Goal: Information Seeking & Learning: Learn about a topic

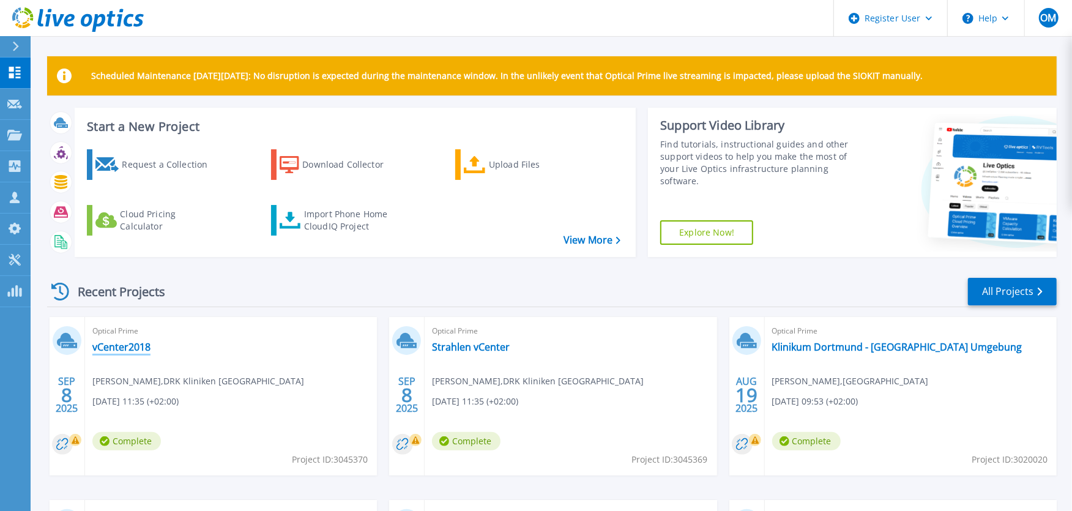
click at [127, 343] on link "vCenter2018" at bounding box center [121, 347] width 58 height 12
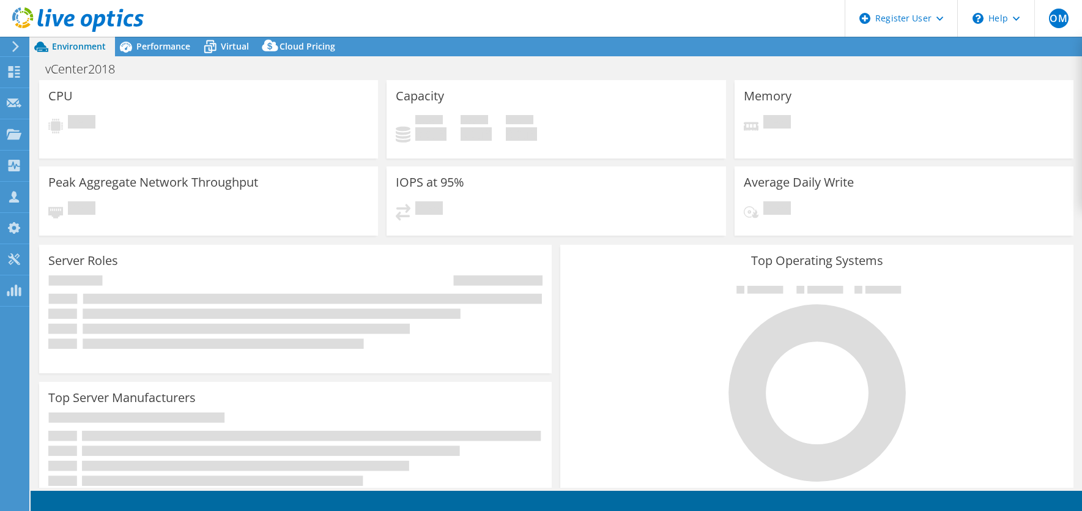
select select "USD"
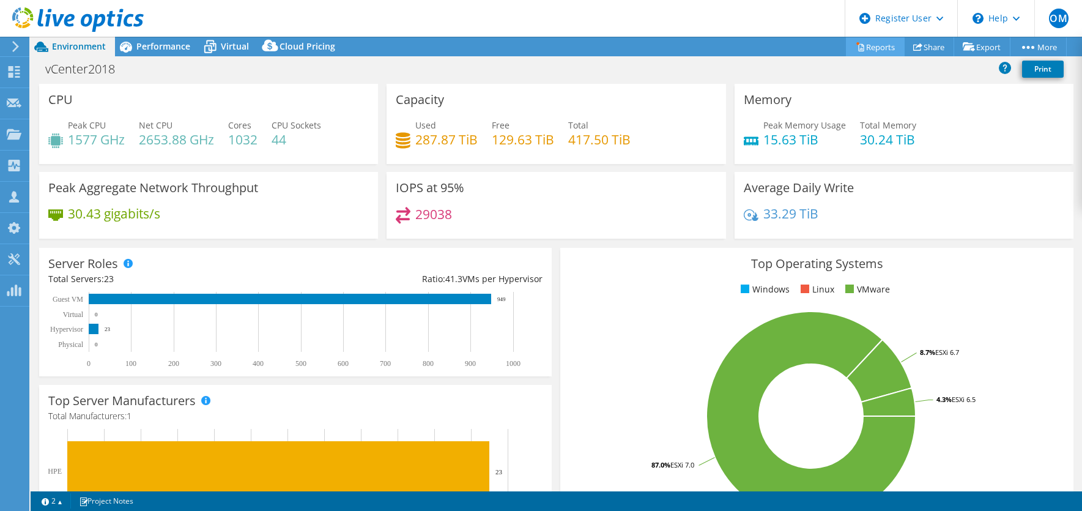
click at [870, 48] on link "Reports" at bounding box center [875, 46] width 59 height 19
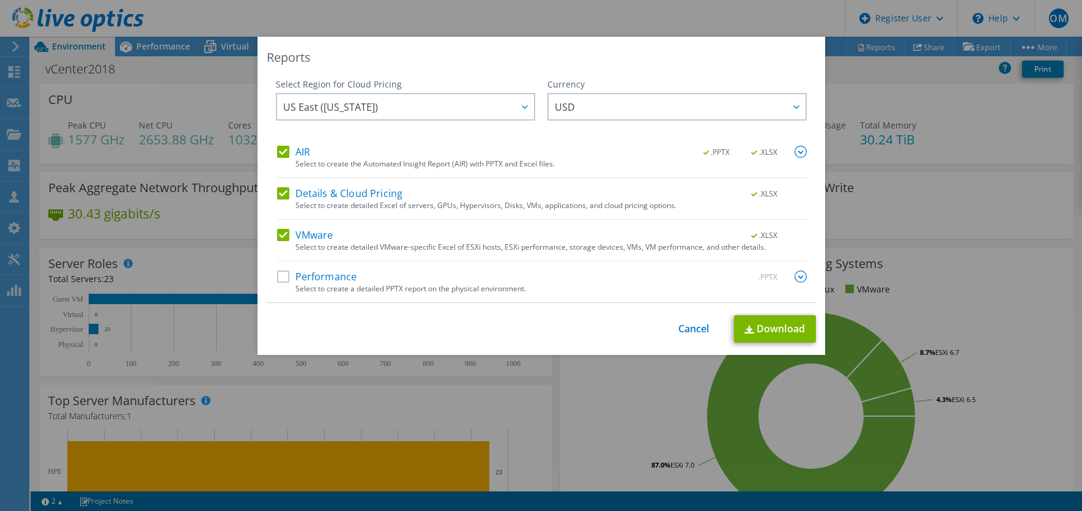
click at [795, 276] on img at bounding box center [801, 276] width 12 height 12
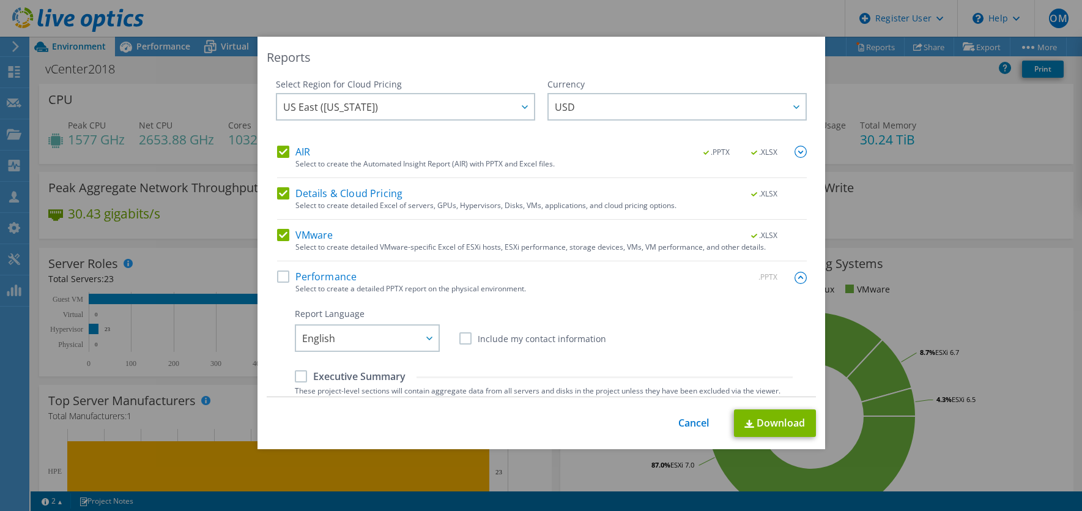
click at [277, 273] on label "Performance" at bounding box center [317, 276] width 80 height 12
click at [0, 0] on input "Performance" at bounding box center [0, 0] width 0 height 0
click at [283, 236] on label "VMware" at bounding box center [305, 235] width 56 height 12
click at [0, 0] on input "VMware" at bounding box center [0, 0] width 0 height 0
drag, startPoint x: 275, startPoint y: 195, endPoint x: 279, endPoint y: 187, distance: 9.6
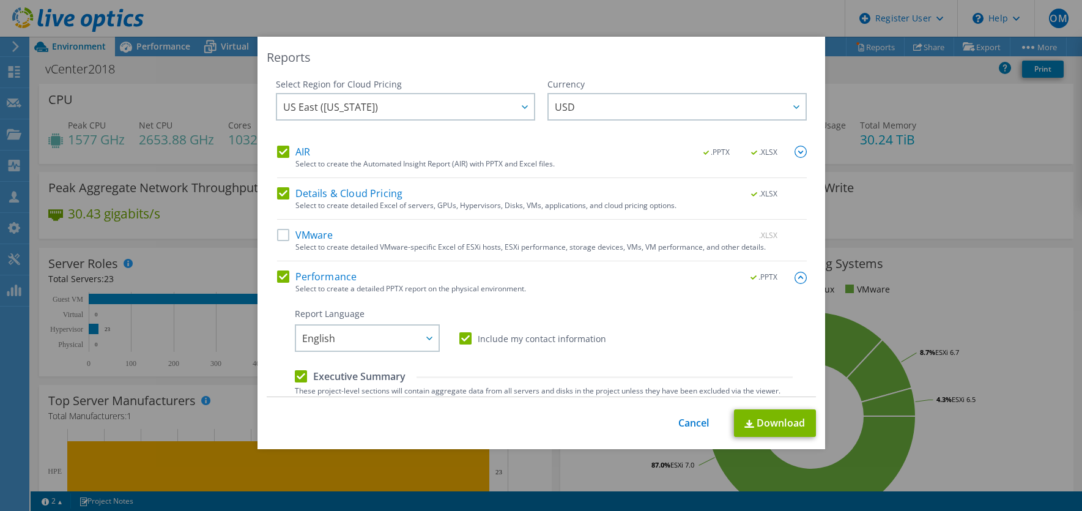
click at [277, 196] on label "Details & Cloud Pricing" at bounding box center [340, 193] width 126 height 12
click at [0, 0] on input "Details & Cloud Pricing" at bounding box center [0, 0] width 0 height 0
click at [277, 147] on label "AIR" at bounding box center [293, 152] width 33 height 12
click at [0, 0] on input "AIR" at bounding box center [0, 0] width 0 height 0
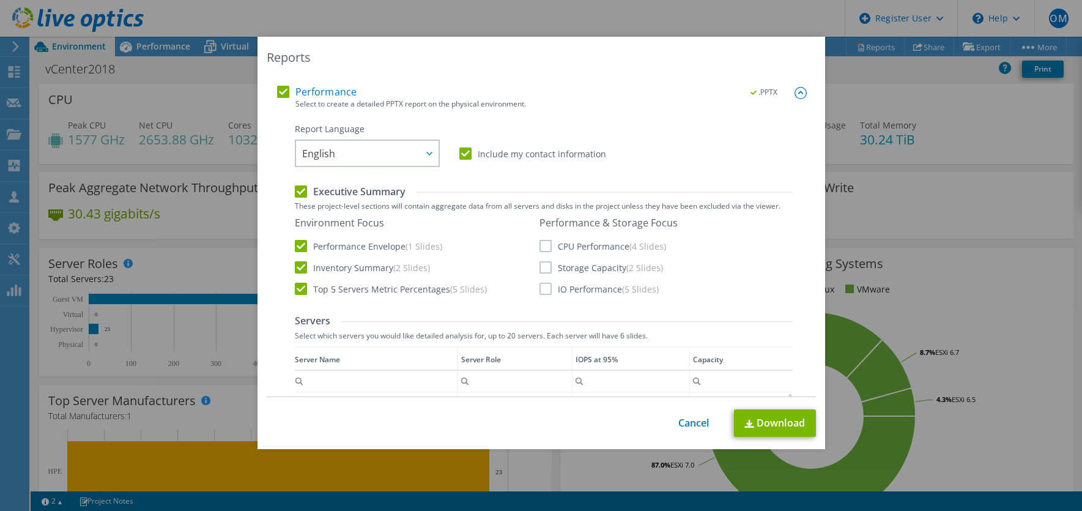
scroll to position [204, 0]
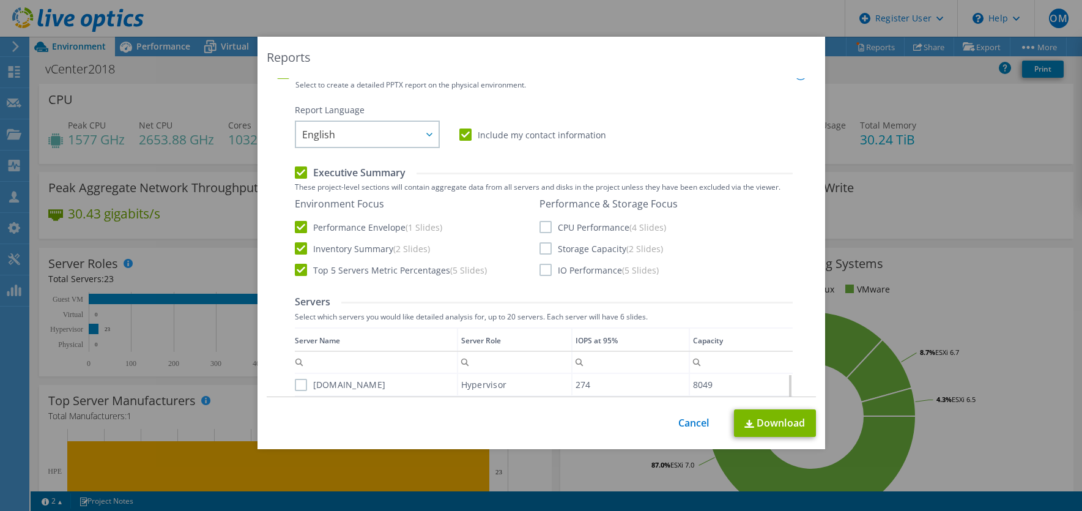
click at [540, 225] on label "CPU Performance (4 Slides)" at bounding box center [603, 227] width 127 height 12
click at [0, 0] on input "CPU Performance (4 Slides)" at bounding box center [0, 0] width 0 height 0
click at [540, 254] on label "Storage Capacity (2 Slides)" at bounding box center [602, 248] width 124 height 12
click at [0, 0] on input "Storage Capacity (2 Slides)" at bounding box center [0, 0] width 0 height 0
click at [540, 275] on label "IO Performance (5 Slides)" at bounding box center [599, 270] width 119 height 12
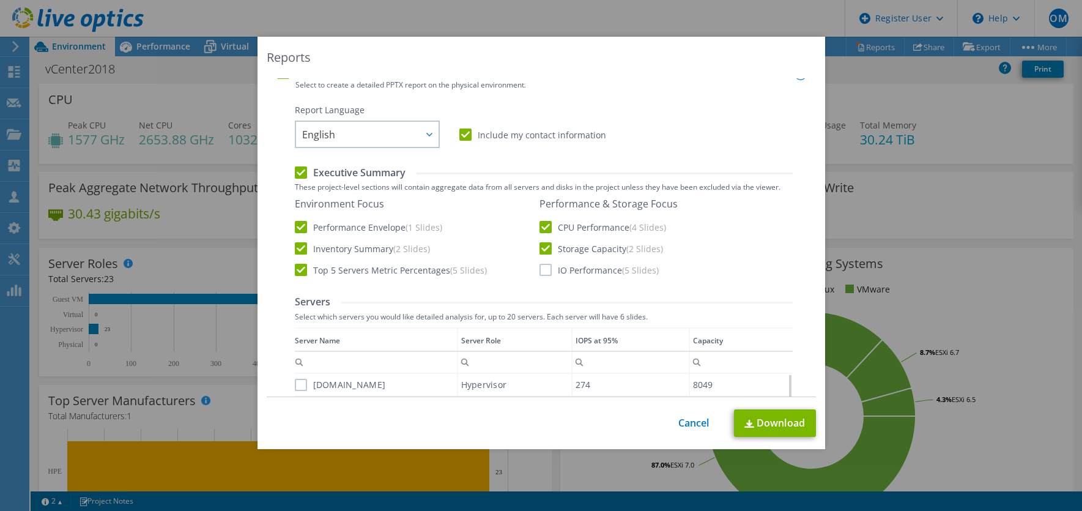
click at [0, 0] on input "IO Performance (5 Slides)" at bounding box center [0, 0] width 0 height 0
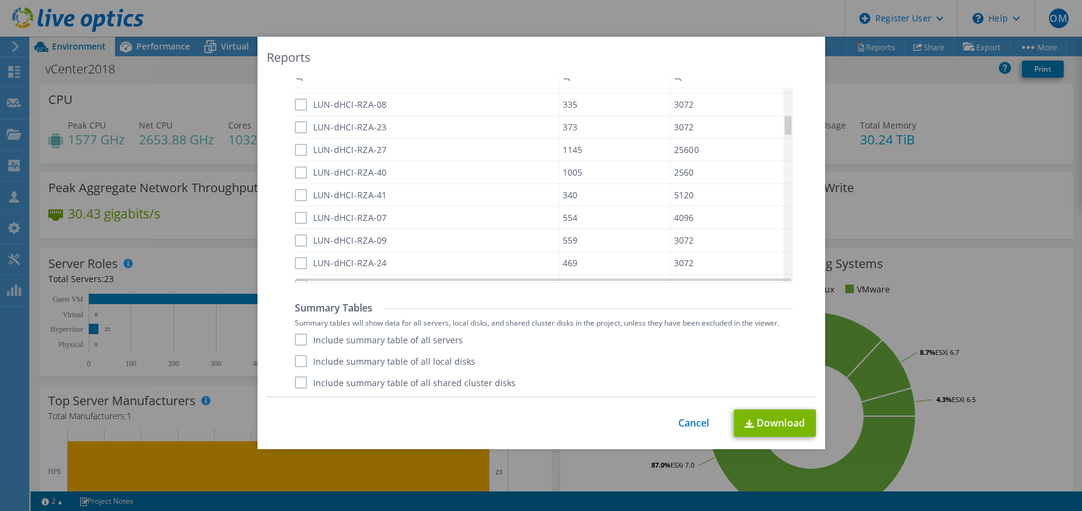
scroll to position [325, 0]
click at [295, 347] on div "Include summary table of all servers Include summary table of all local disks I…" at bounding box center [544, 360] width 498 height 55
click at [295, 341] on label "Include summary table of all servers" at bounding box center [379, 339] width 168 height 12
click at [0, 0] on input "Include summary table of all servers" at bounding box center [0, 0] width 0 height 0
click at [297, 363] on label "Include summary table of all local disks" at bounding box center [385, 361] width 180 height 12
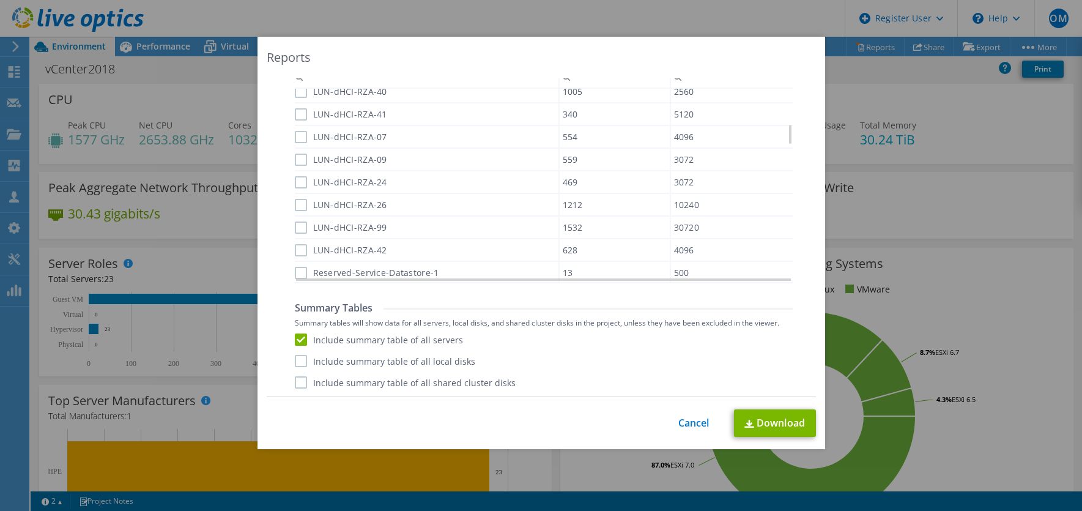
click at [0, 0] on input "Include summary table of all local disks" at bounding box center [0, 0] width 0 height 0
click at [295, 382] on label "Include summary table of all shared cluster disks" at bounding box center [405, 382] width 221 height 12
click at [0, 0] on input "Include summary table of all shared cluster disks" at bounding box center [0, 0] width 0 height 0
click at [764, 423] on link "Download" at bounding box center [775, 423] width 82 height 28
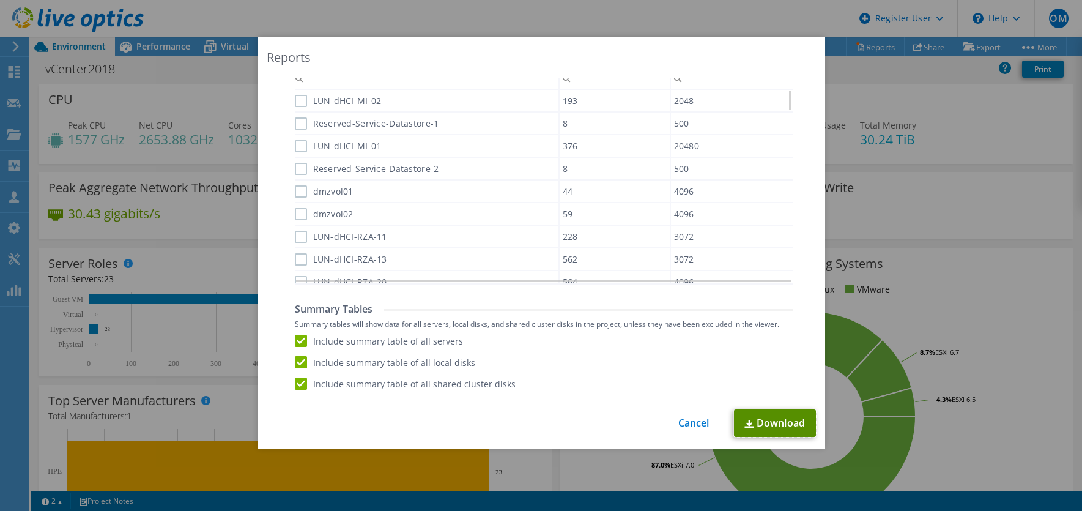
scroll to position [859, 0]
click at [688, 418] on link "Cancel" at bounding box center [693, 423] width 31 height 12
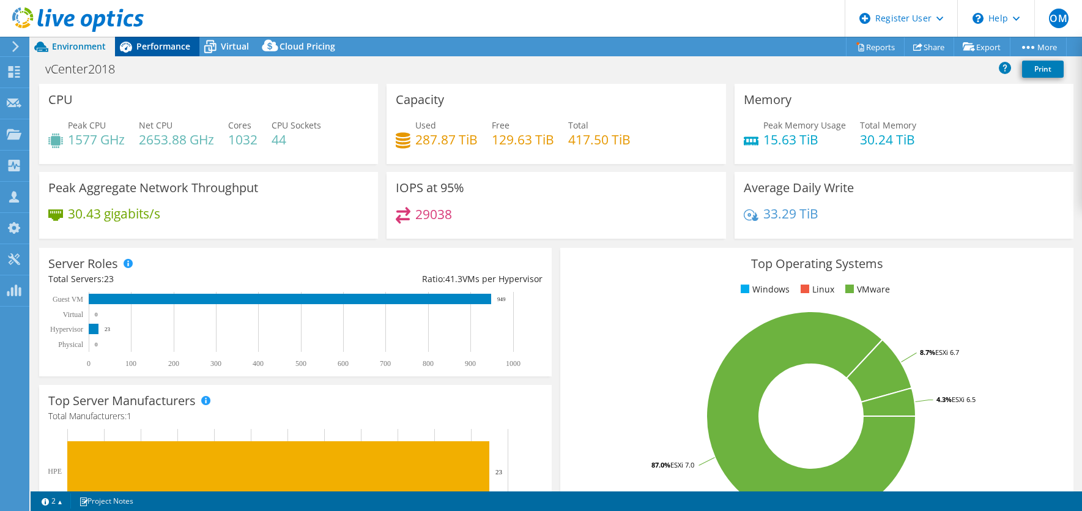
click at [167, 47] on span "Performance" at bounding box center [163, 46] width 54 height 12
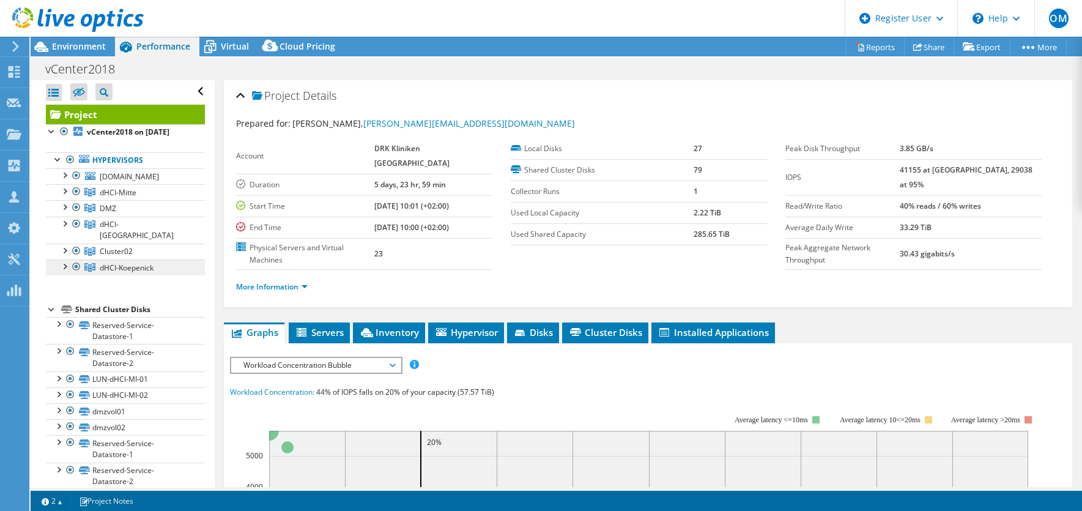
scroll to position [0, 0]
click at [65, 191] on div at bounding box center [64, 191] width 12 height 12
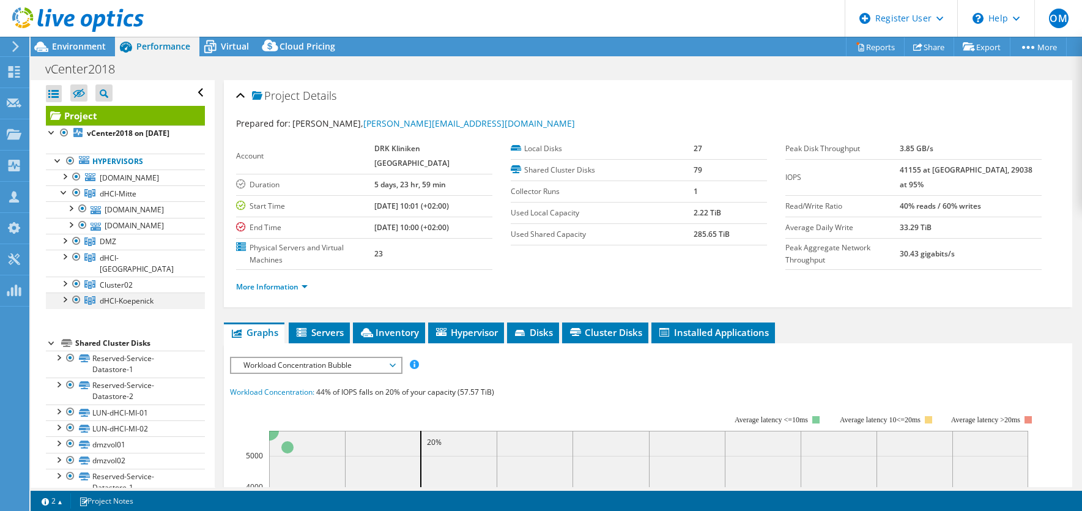
click at [64, 292] on div at bounding box center [64, 298] width 12 height 12
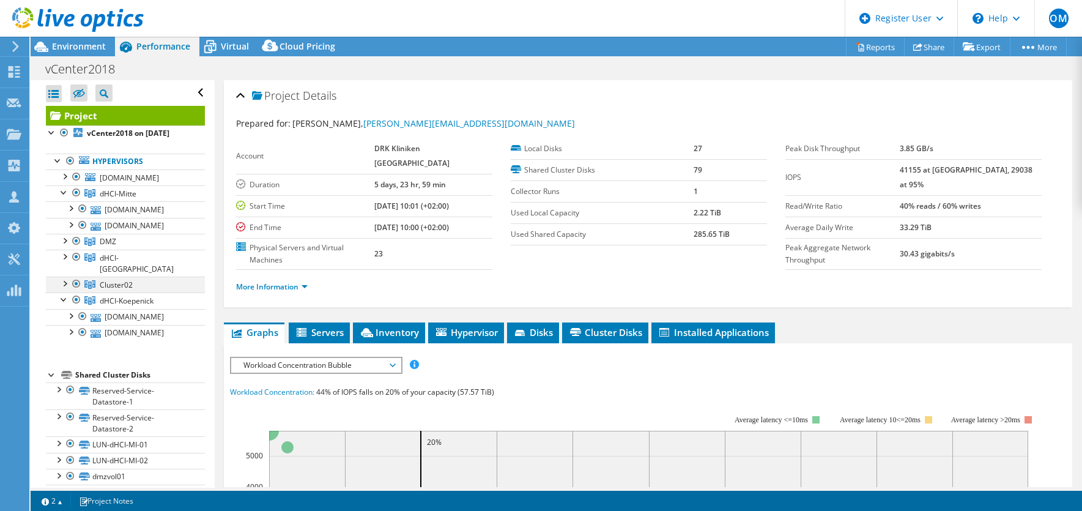
click at [66, 276] on div at bounding box center [64, 282] width 12 height 12
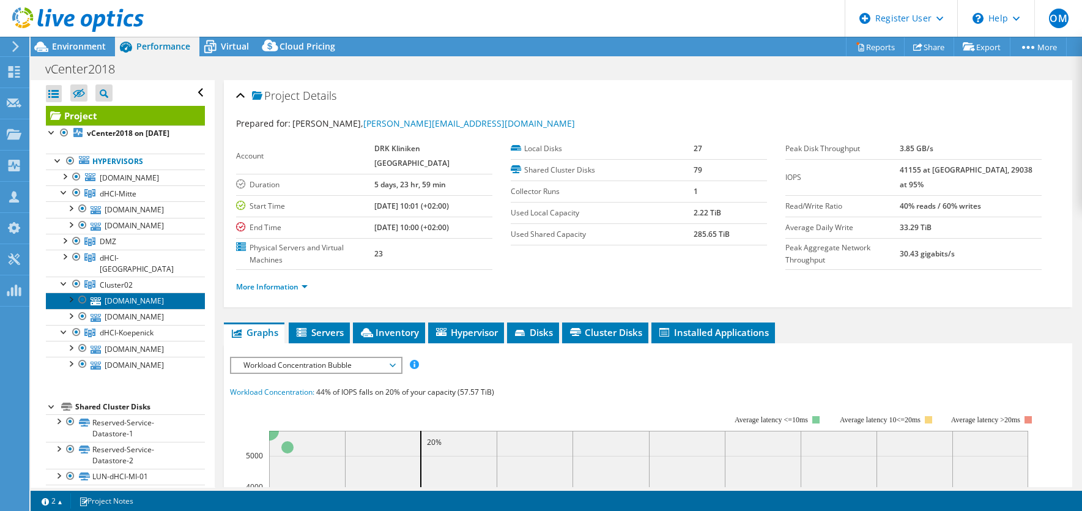
click at [174, 292] on link "kos114009.drkkb.de" at bounding box center [125, 300] width 159 height 16
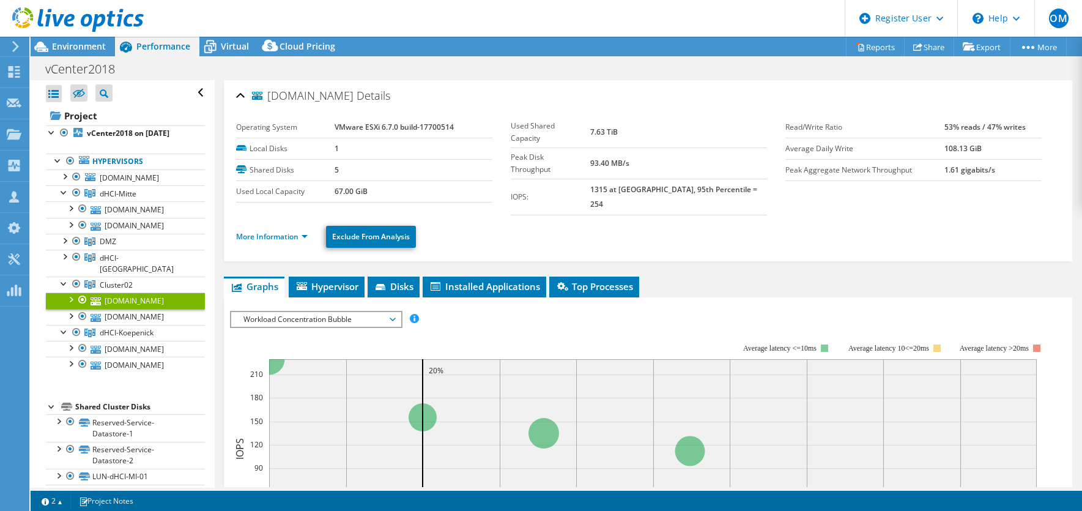
click at [334, 312] on span "Workload Concentration Bubble" at bounding box center [315, 319] width 157 height 15
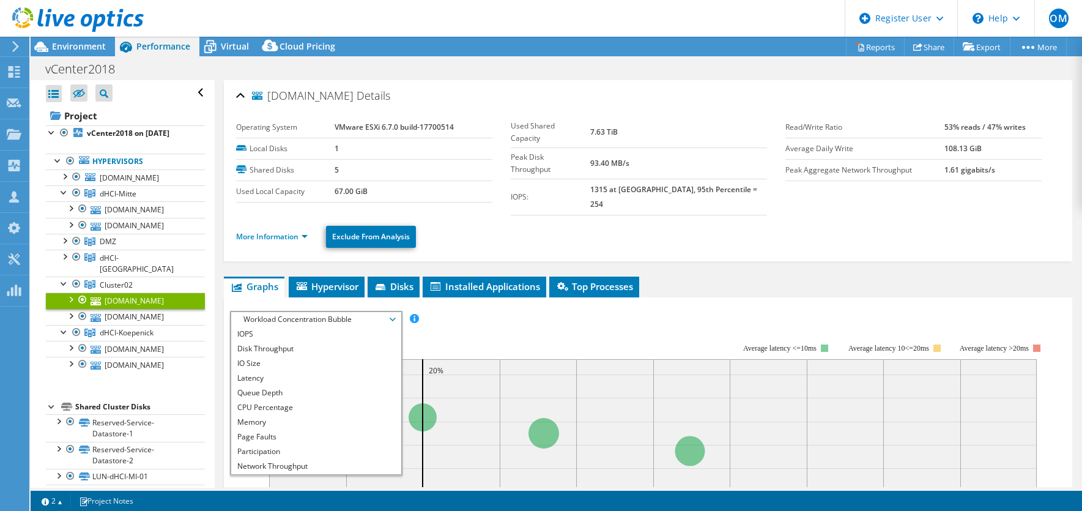
click at [343, 312] on span "Workload Concentration Bubble" at bounding box center [315, 319] width 157 height 15
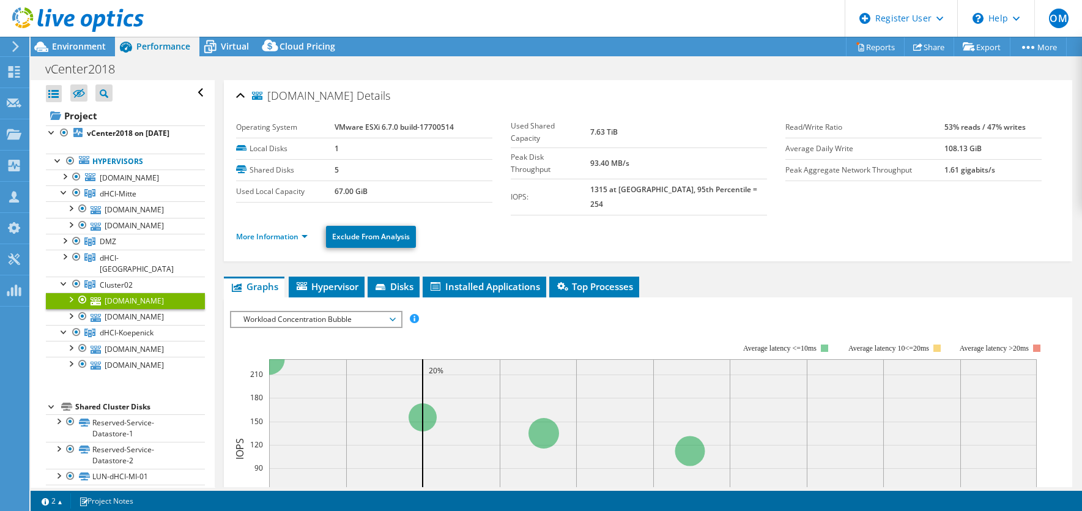
click at [343, 312] on span "Workload Concentration Bubble" at bounding box center [315, 319] width 157 height 15
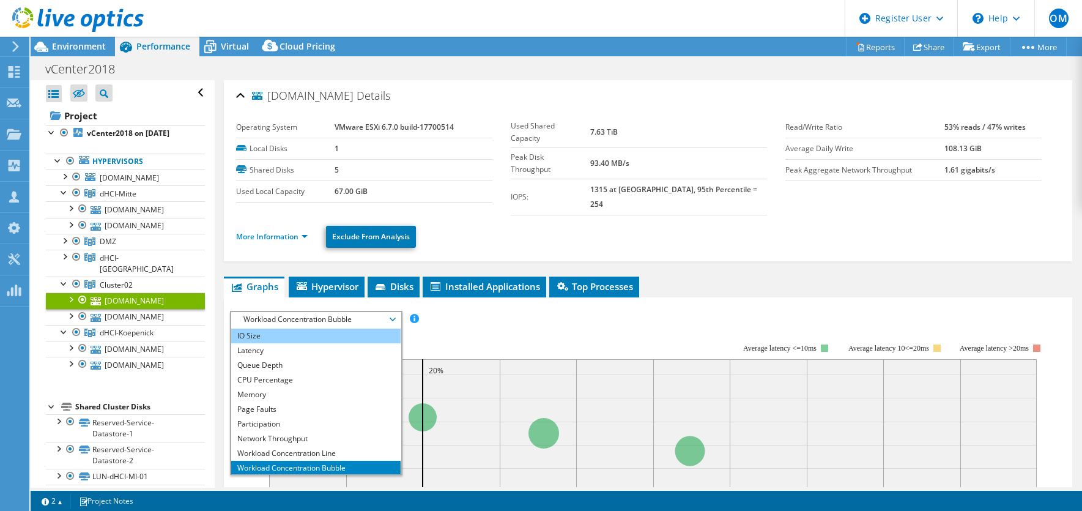
scroll to position [43, 0]
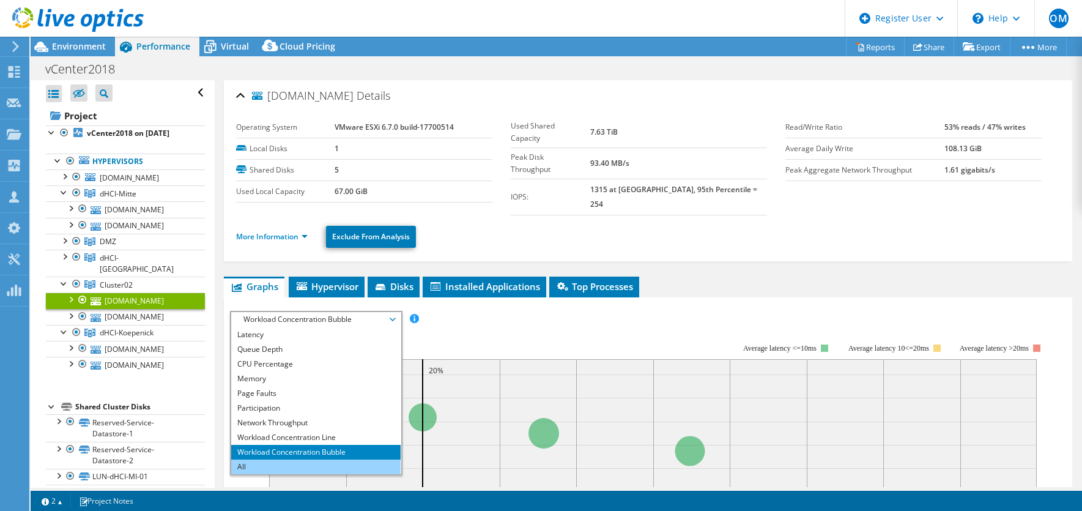
click at [286, 445] on li "Workload Concentration Bubble" at bounding box center [315, 452] width 169 height 15
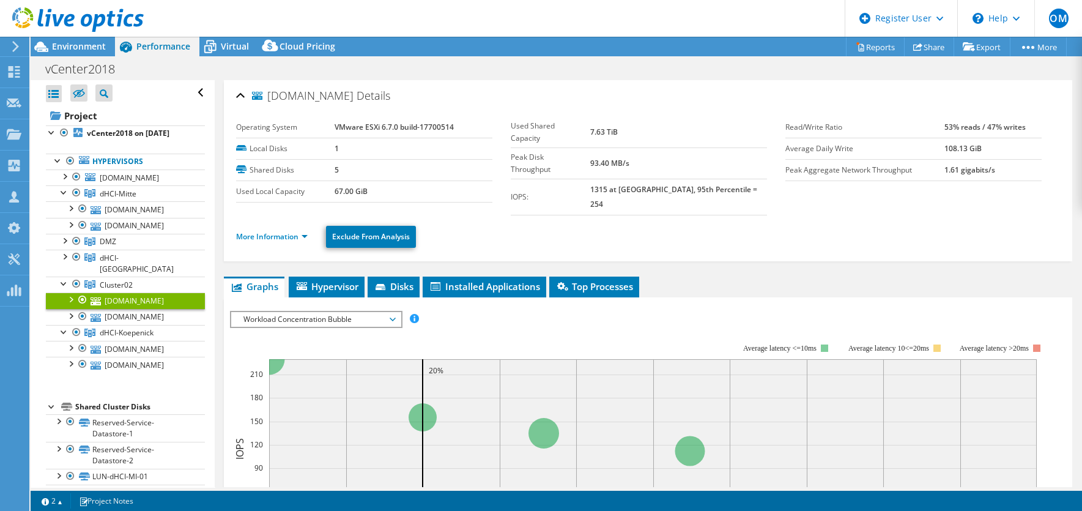
click at [361, 312] on span "Workload Concentration Bubble" at bounding box center [315, 319] width 157 height 15
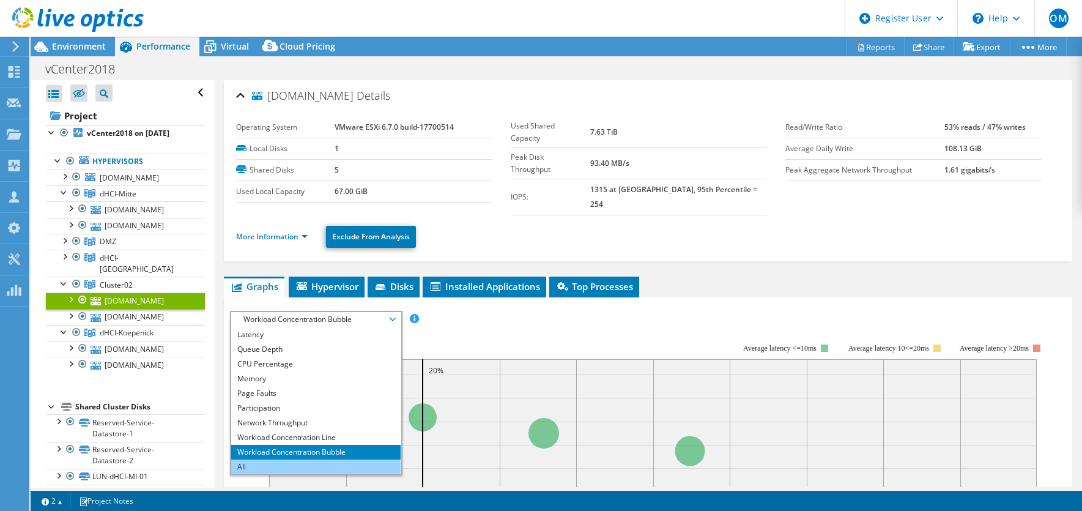
click at [289, 459] on li "All" at bounding box center [315, 466] width 169 height 15
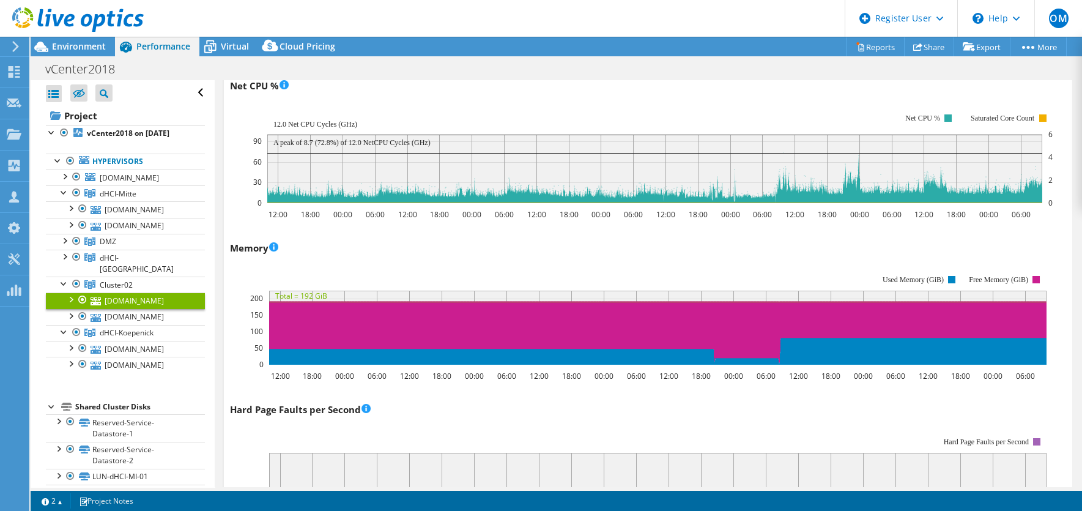
scroll to position [1128, 0]
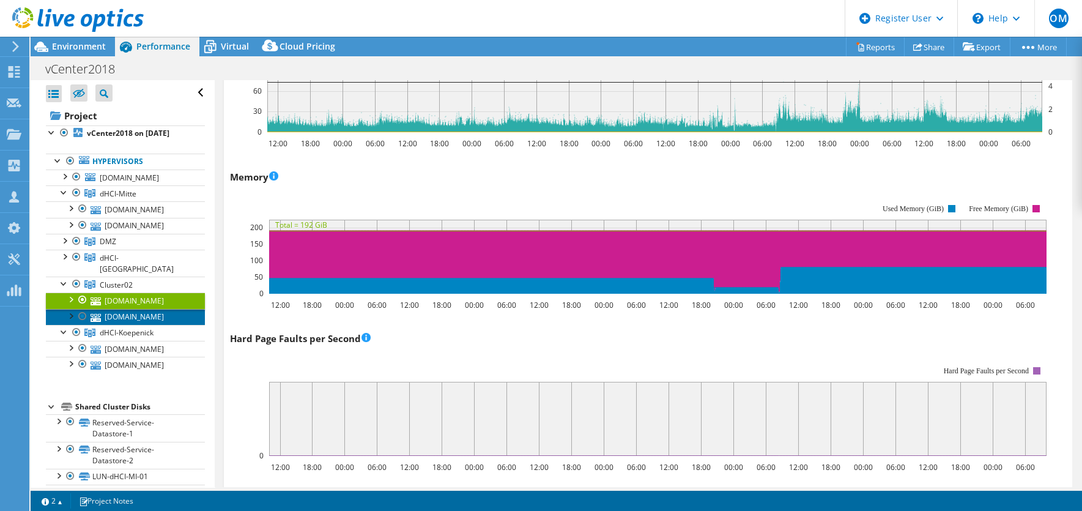
click at [158, 309] on link "kos114006.drkkb.de" at bounding box center [125, 317] width 159 height 16
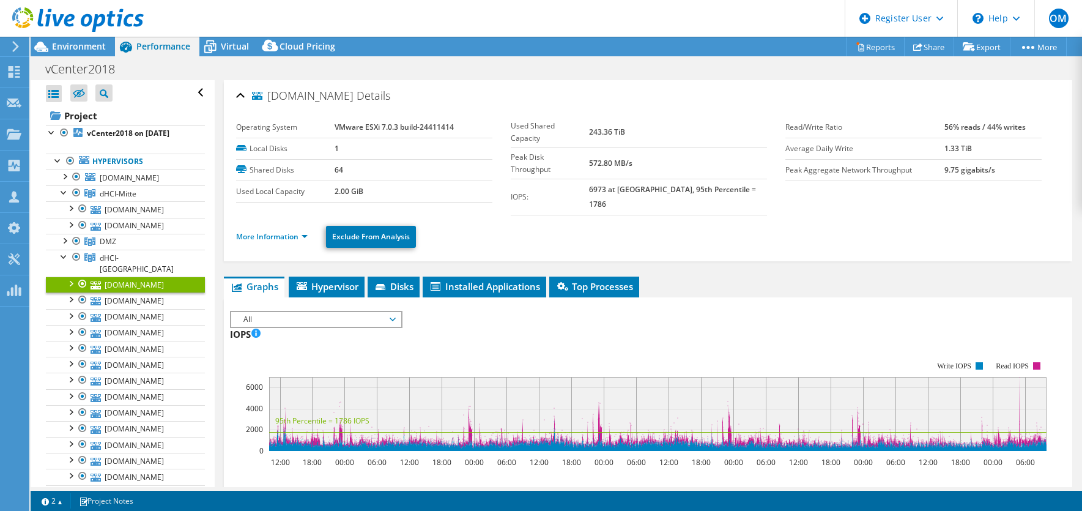
select select "USD"
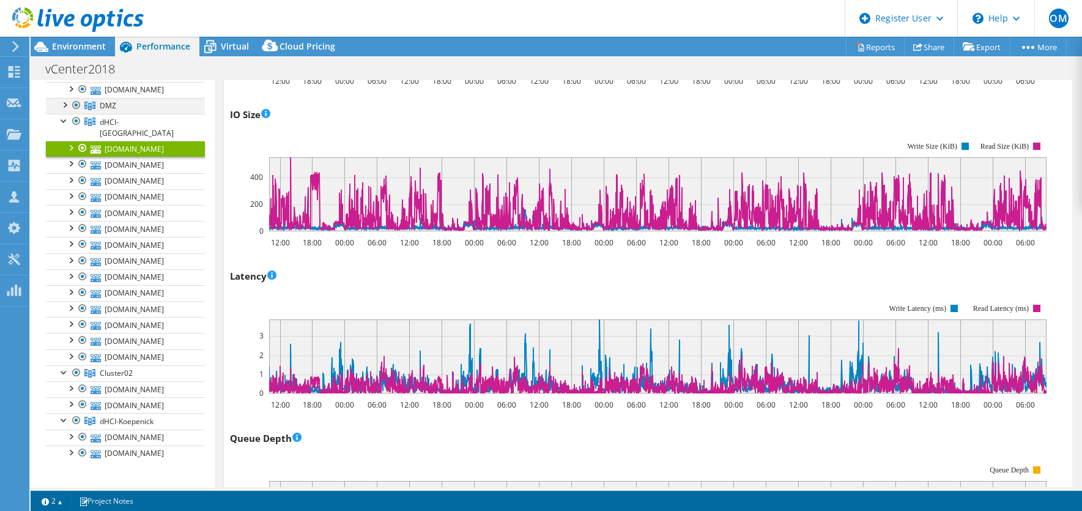
click at [63, 105] on div at bounding box center [64, 104] width 12 height 12
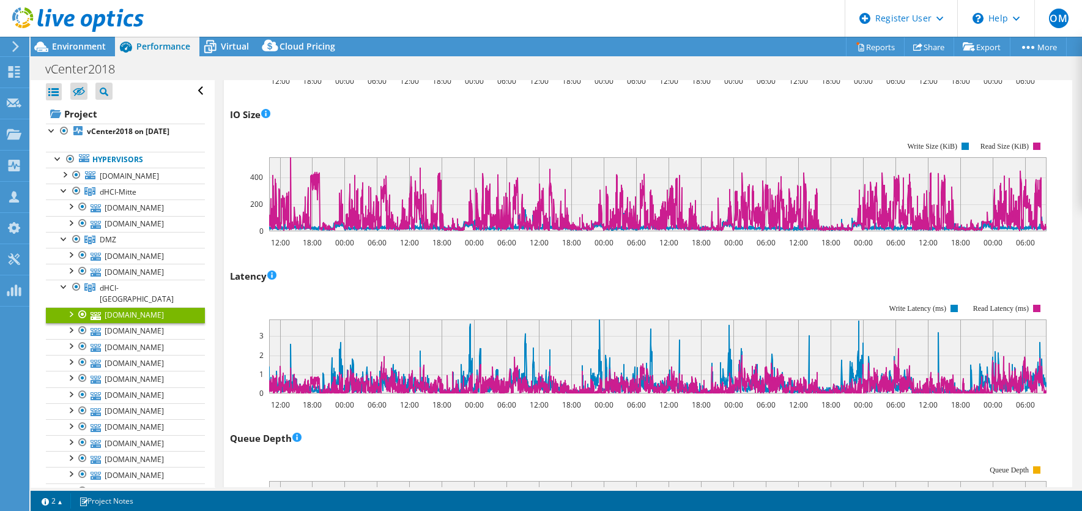
scroll to position [0, 0]
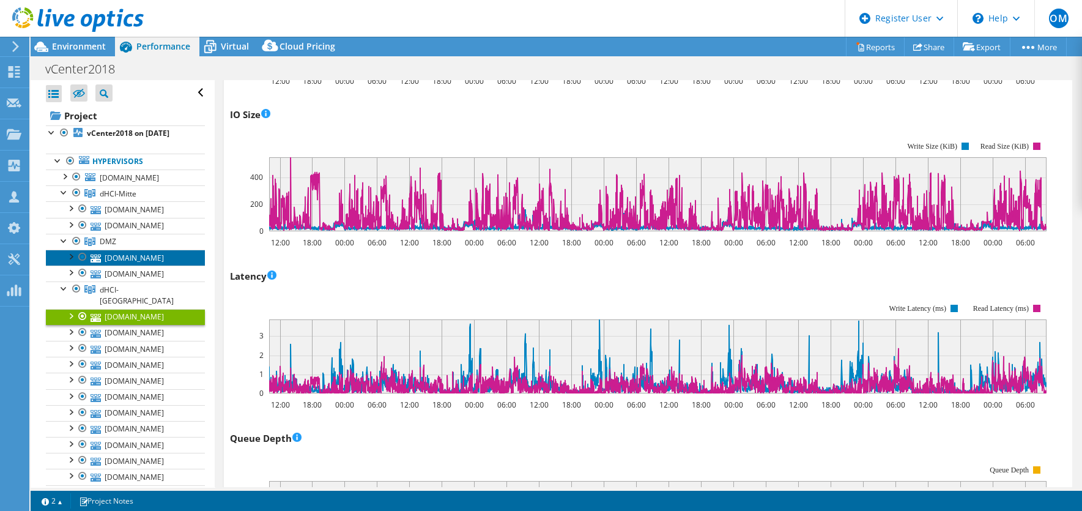
click at [145, 257] on link "wes131169.drkkb.de" at bounding box center [125, 258] width 159 height 16
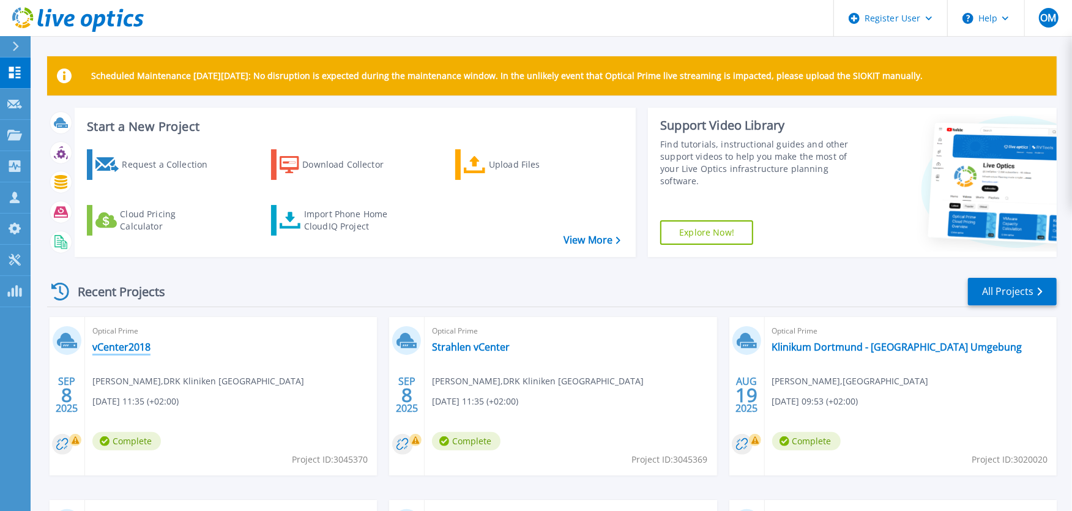
click at [121, 347] on link "vCenter2018" at bounding box center [121, 347] width 58 height 12
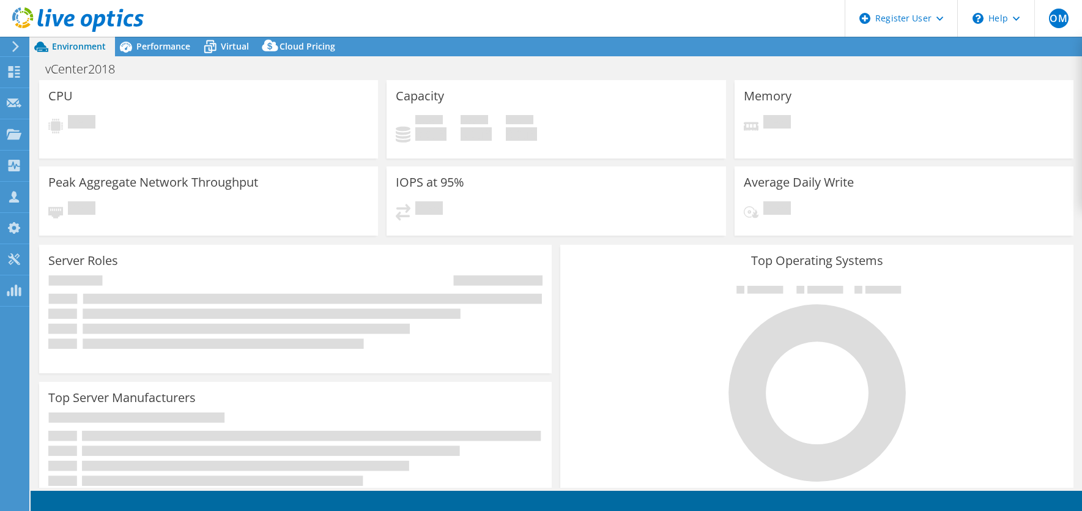
select select "USD"
